Goal: Task Accomplishment & Management: Use online tool/utility

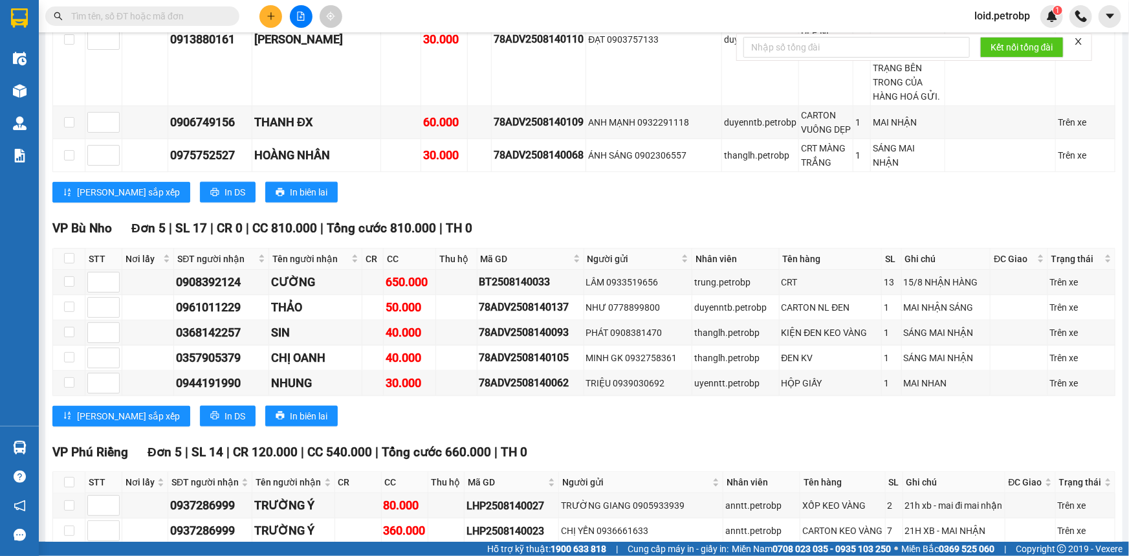
scroll to position [3410, 0]
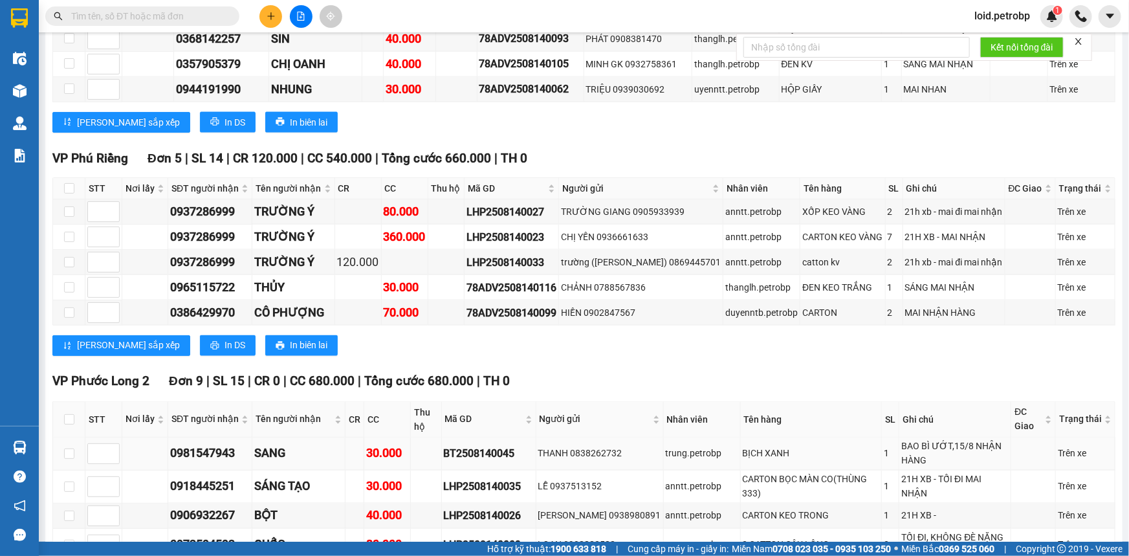
click at [213, 444] on div "0981547943" at bounding box center [210, 453] width 80 height 18
copy div "0981547943"
click at [229, 477] on div "0918445251" at bounding box center [210, 486] width 80 height 18
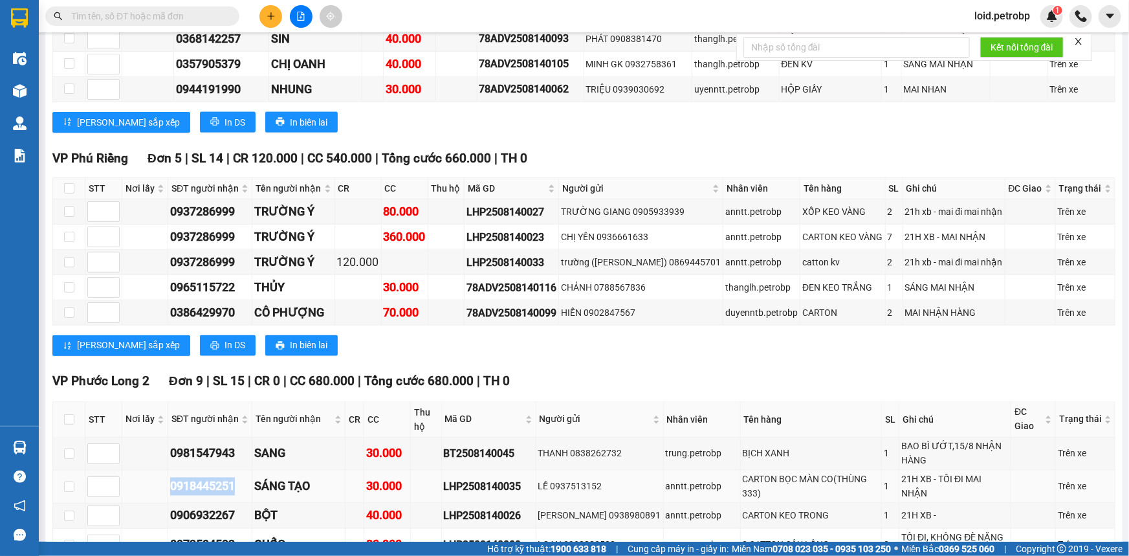
copy div "0918445251"
click at [202, 506] on div "0906932267" at bounding box center [210, 515] width 80 height 18
copy div "0906932267"
click at [188, 528] on td "0972594592" at bounding box center [210, 544] width 84 height 33
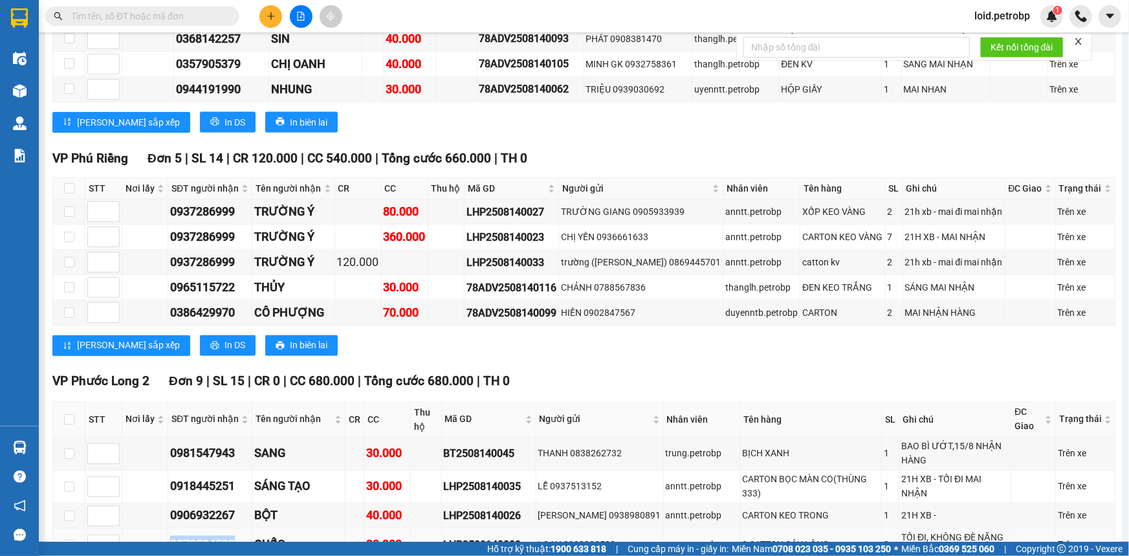
click at [188, 528] on td "0972594592" at bounding box center [210, 544] width 84 height 33
copy div "0972594592"
copy div "0985490647"
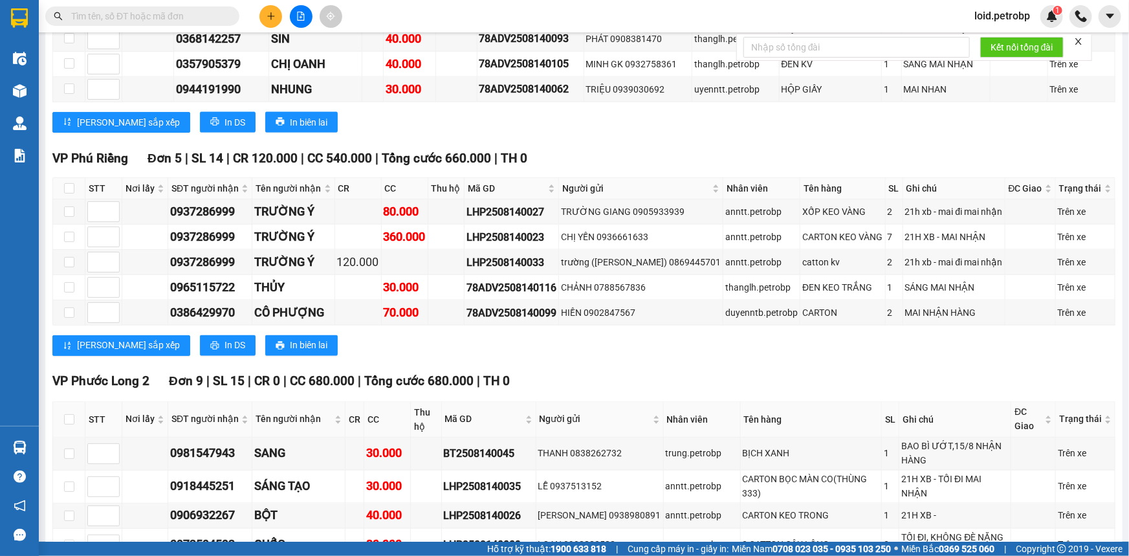
copy div "0966956147"
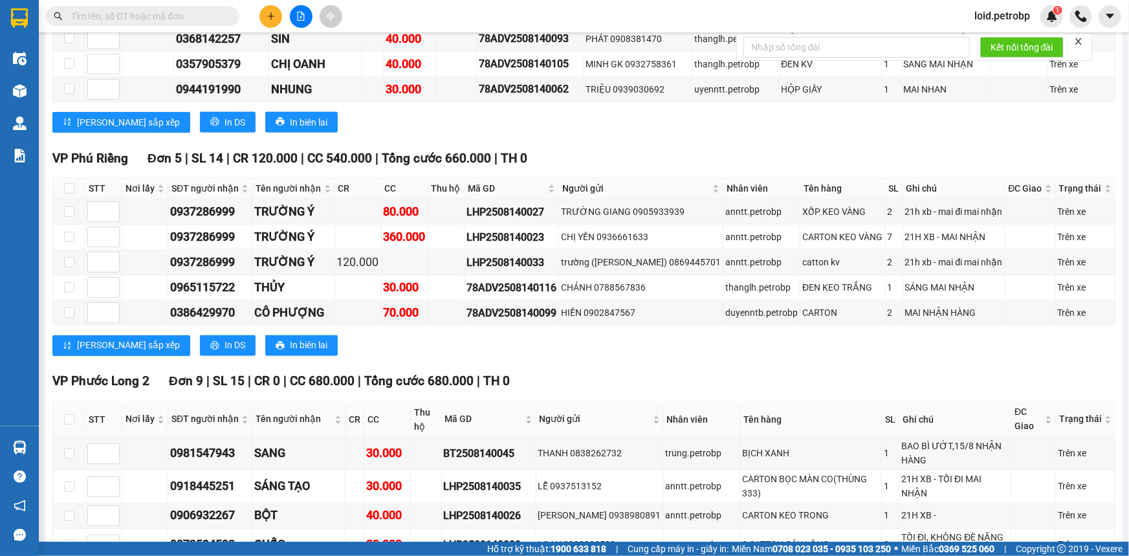
copy div "0972009990"
copy div "0979779619"
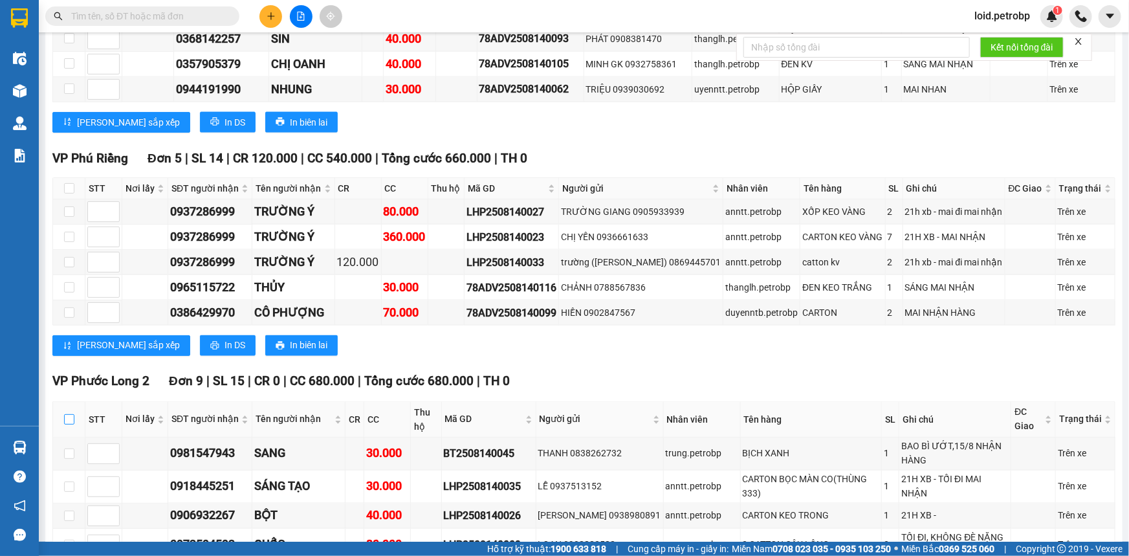
click at [69, 414] on input "checkbox" at bounding box center [69, 419] width 10 height 10
checkbox input "true"
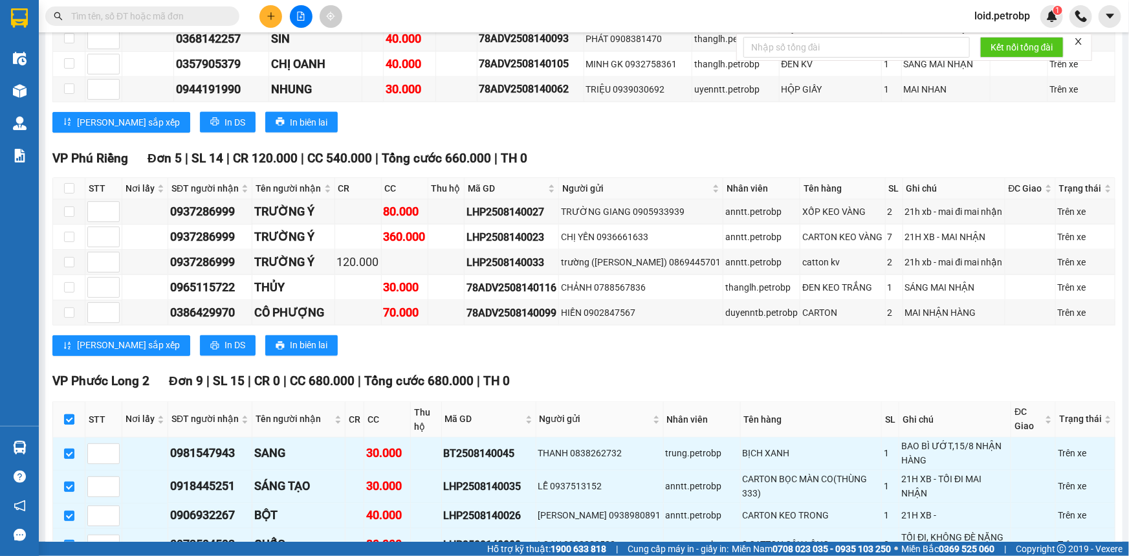
checkbox input "true"
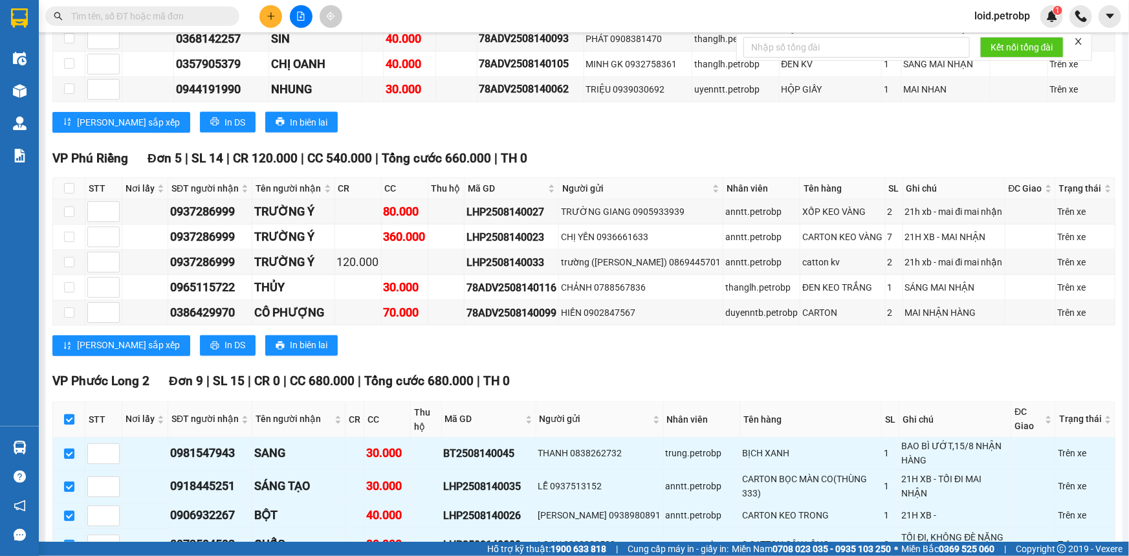
checkbox input "true"
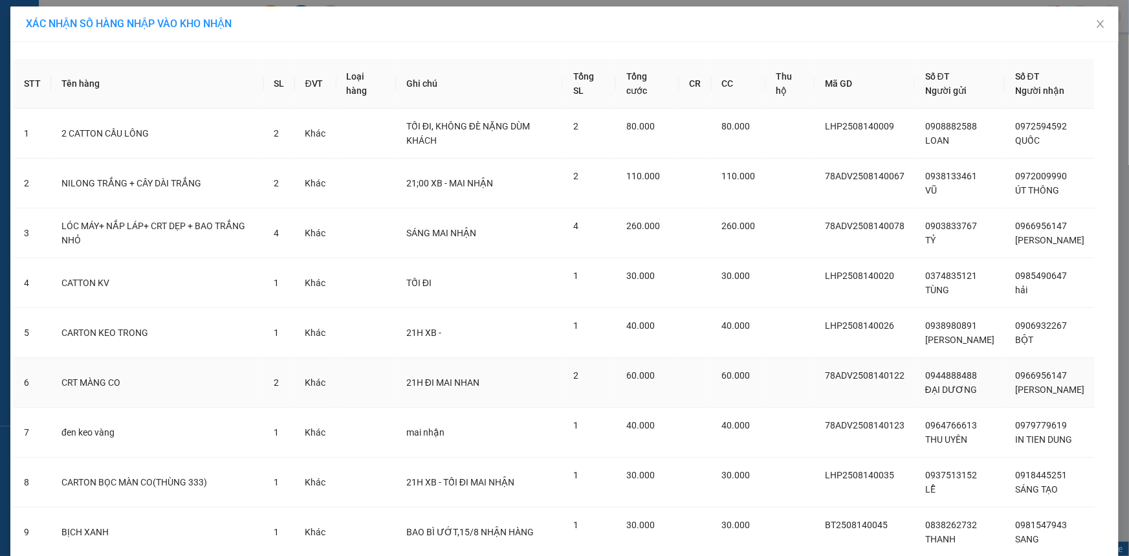
scroll to position [94, 0]
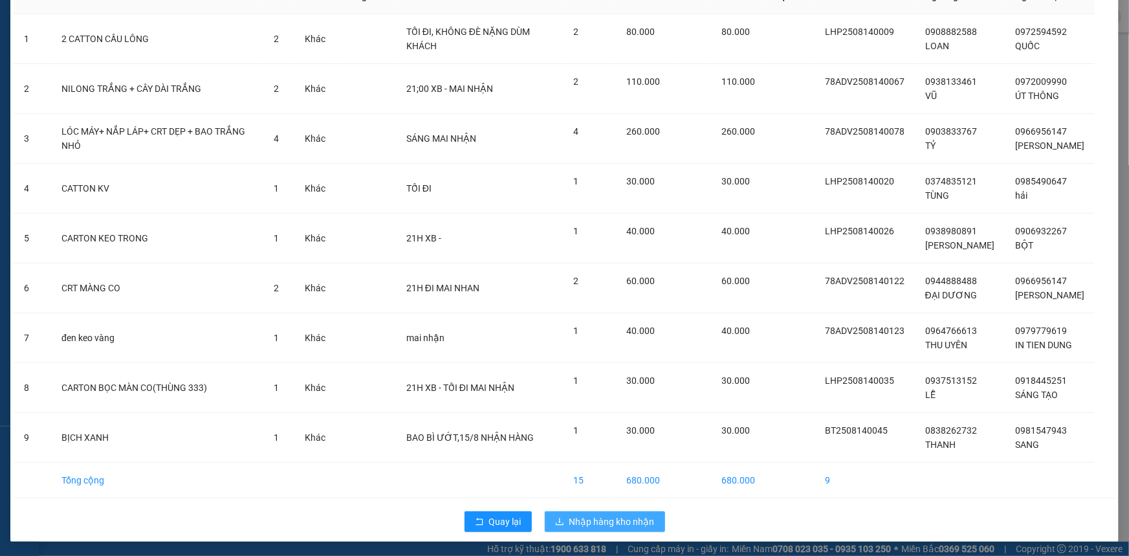
click at [620, 517] on span "Nhập hàng kho nhận" at bounding box center [611, 521] width 85 height 14
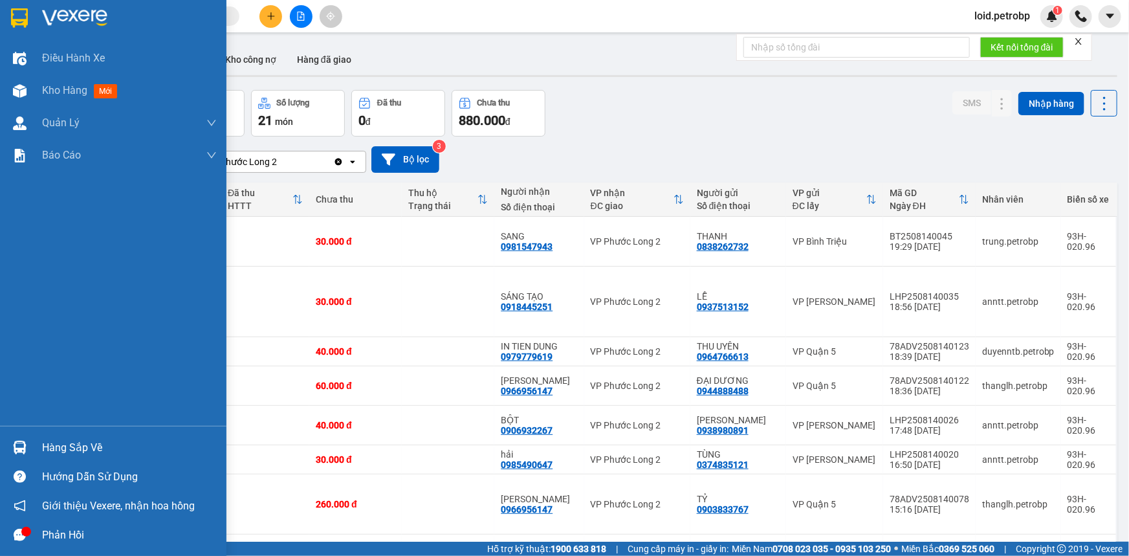
click at [16, 539] on icon "message" at bounding box center [20, 534] width 12 height 12
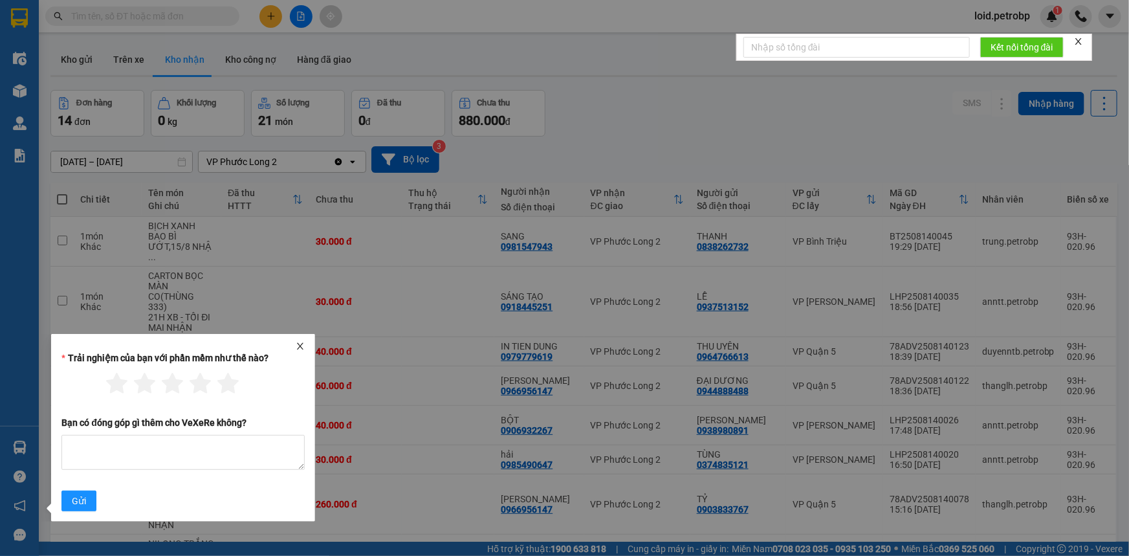
click at [300, 343] on icon "close" at bounding box center [300, 346] width 9 height 9
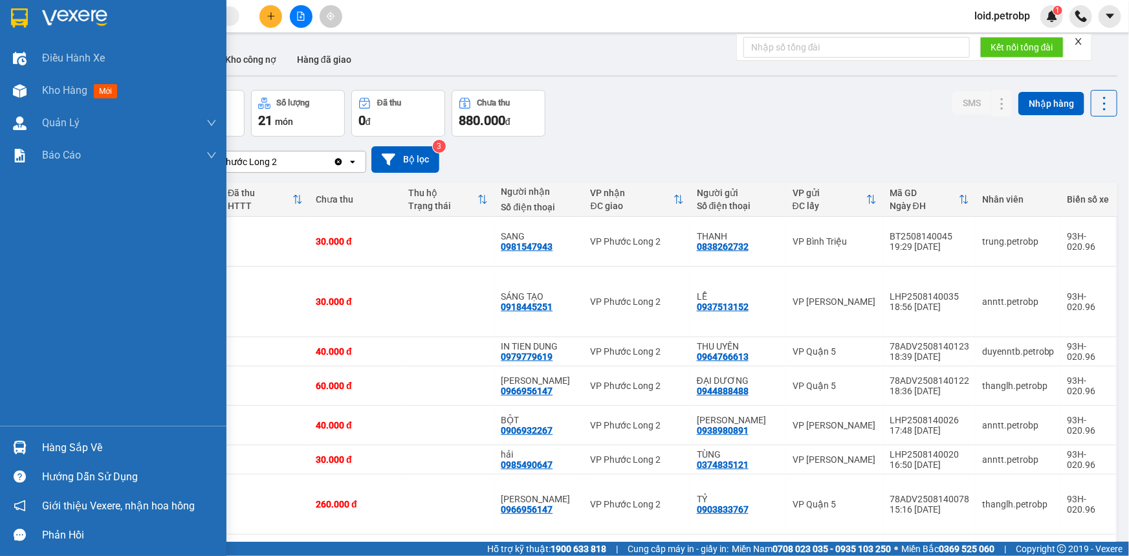
click at [30, 449] on div at bounding box center [19, 447] width 23 height 23
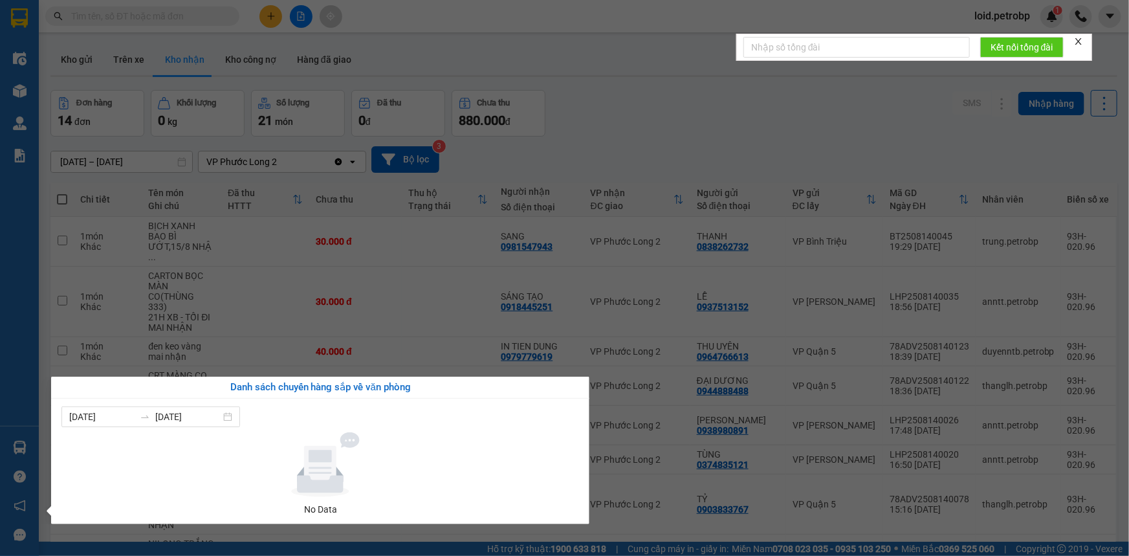
click at [5, 304] on div "Điều hành xe Kho hàng mới Quản Lý Quản lý chuyến Quản lý giao nhận mới Quản lý …" at bounding box center [19, 278] width 39 height 556
